Goal: Information Seeking & Learning: Learn about a topic

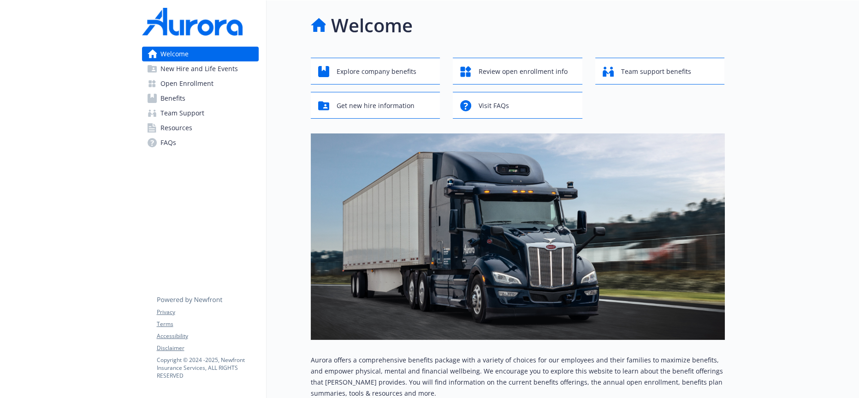
click at [167, 91] on span "Benefits" at bounding box center [173, 98] width 25 height 15
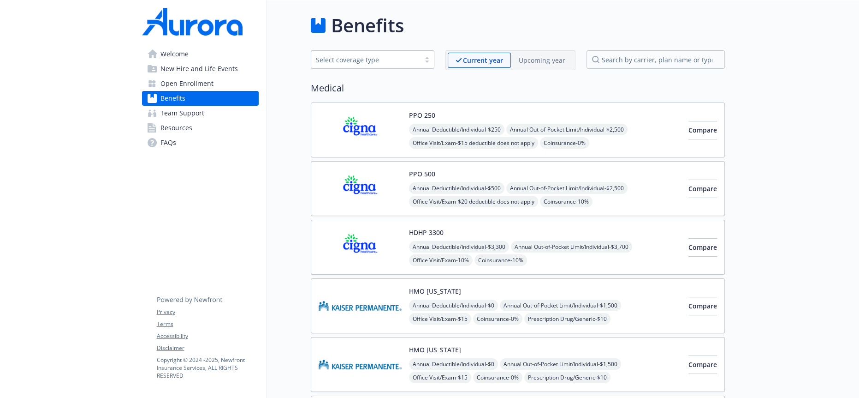
click at [546, 56] on p "Upcoming year" at bounding box center [542, 60] width 47 height 10
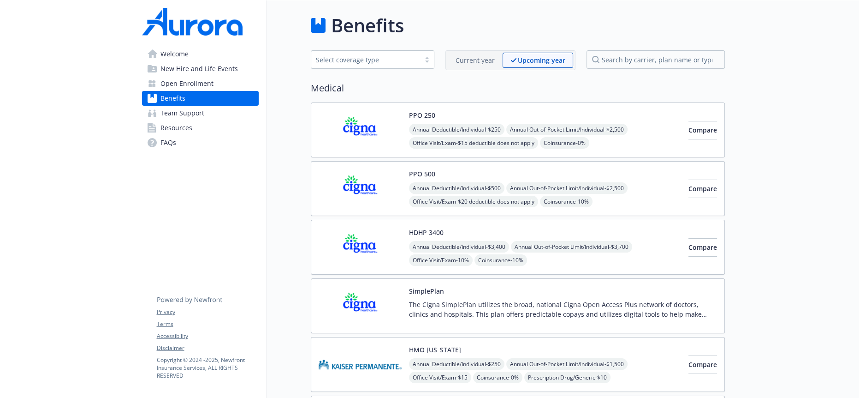
click at [487, 53] on div "Current year" at bounding box center [475, 60] width 55 height 15
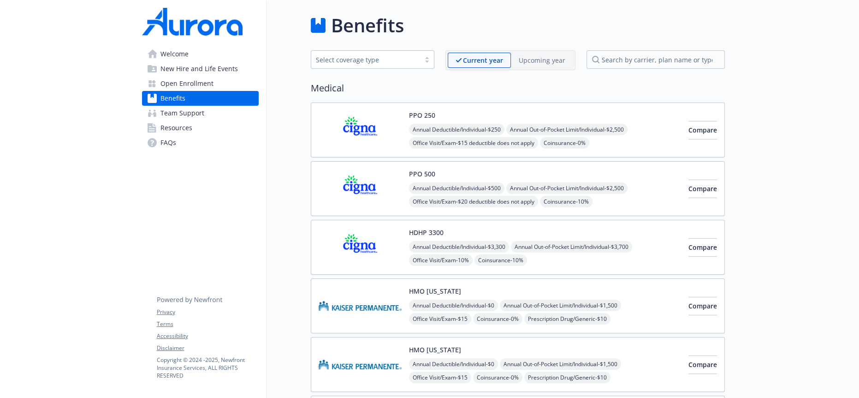
click at [544, 63] on div "Upcoming year" at bounding box center [542, 60] width 62 height 15
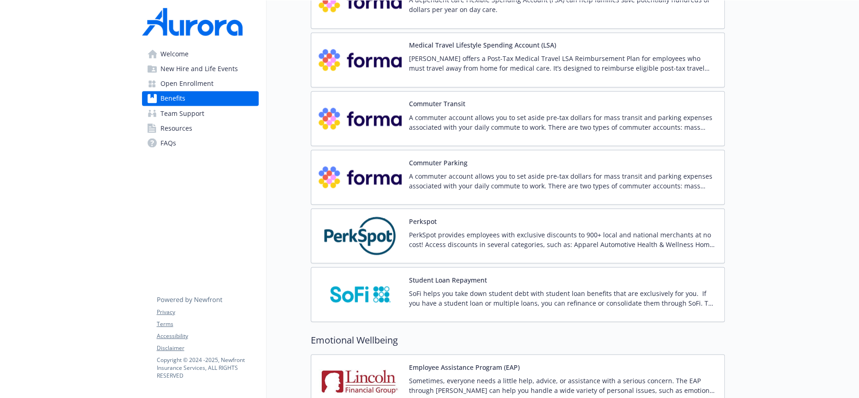
scroll to position [1929, 0]
